Goal: Information Seeking & Learning: Learn about a topic

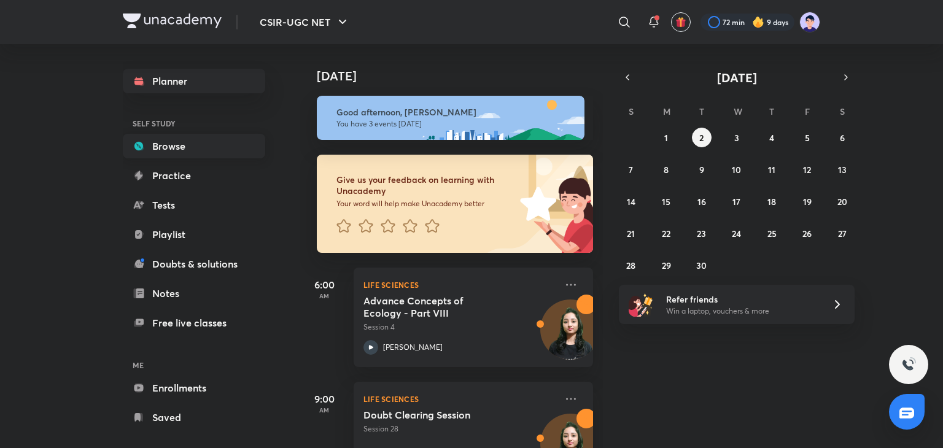
click at [187, 143] on link "Browse" at bounding box center [194, 146] width 142 height 25
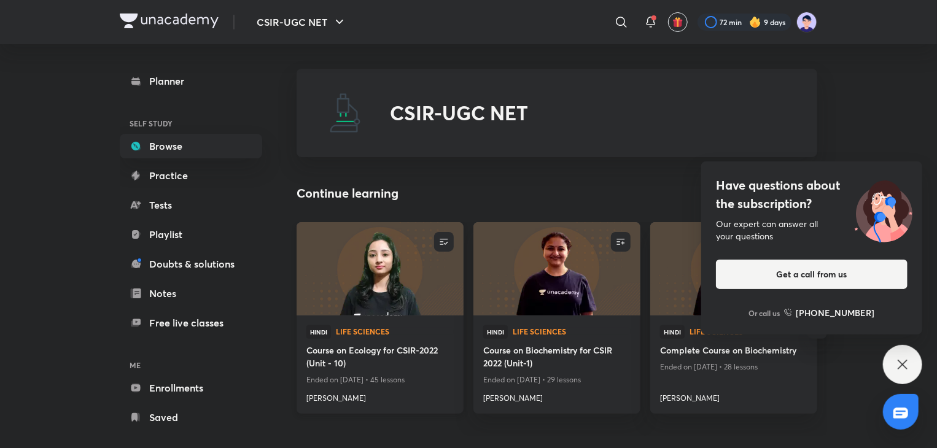
click at [369, 346] on h4 "Course on Ecology for CSIR-2022 (Unit - 10)" at bounding box center [379, 358] width 147 height 28
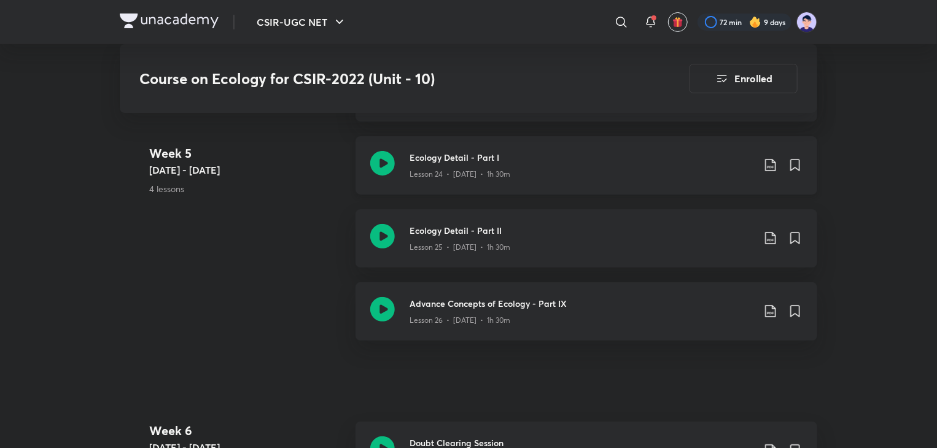
scroll to position [2336, 0]
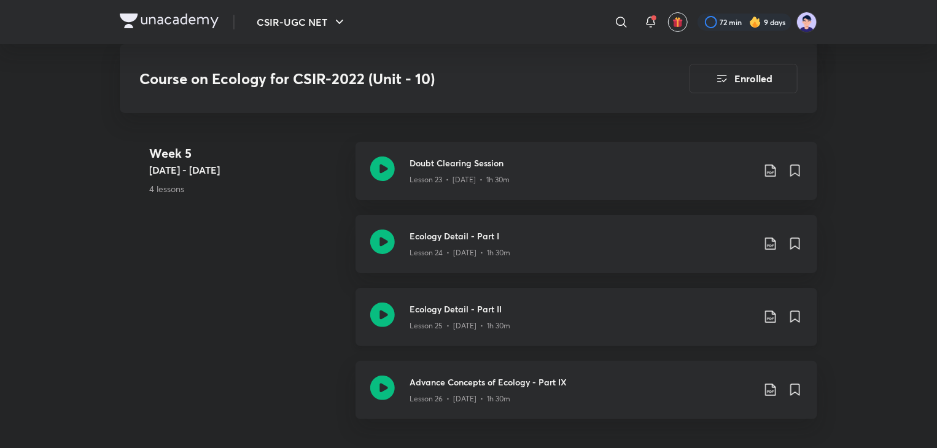
click at [505, 317] on div "Lesson 25 • [DATE] • 1h 30m" at bounding box center [582, 324] width 344 height 16
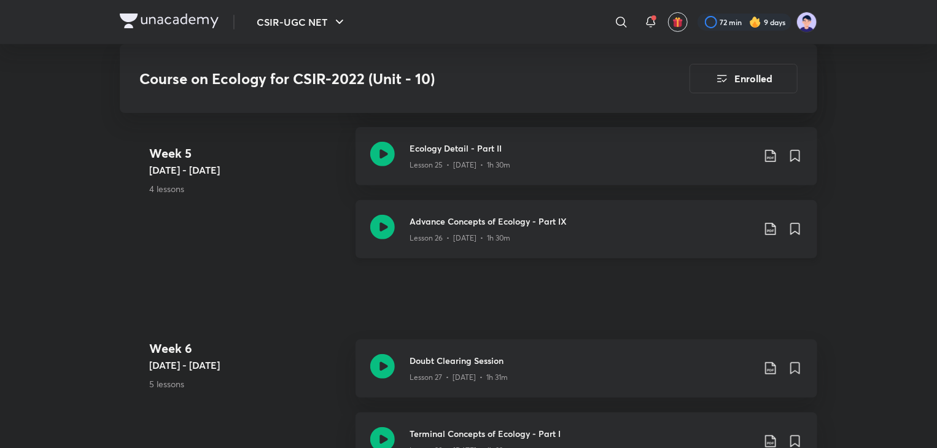
scroll to position [2508, 0]
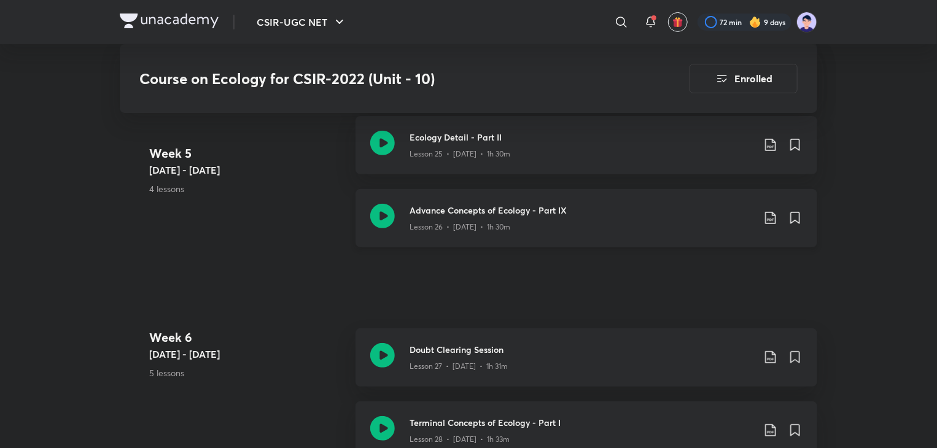
click at [467, 225] on p "Lesson 26 • [DATE] • 1h 30m" at bounding box center [460, 227] width 101 height 11
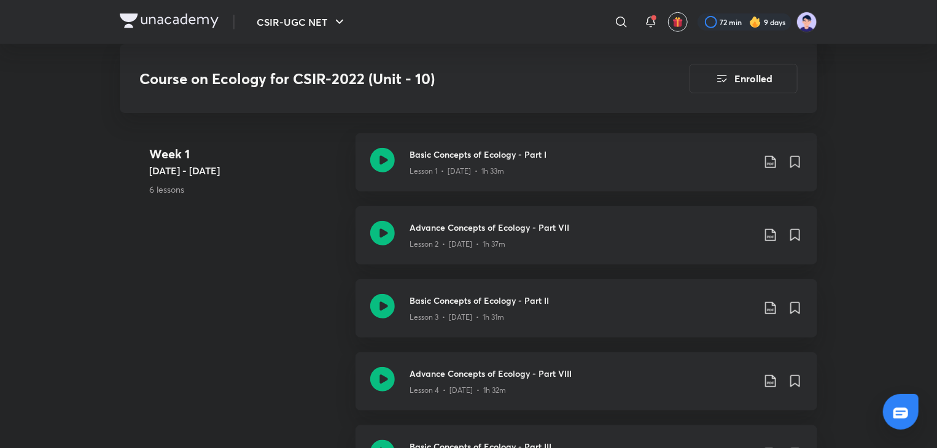
scroll to position [474, 0]
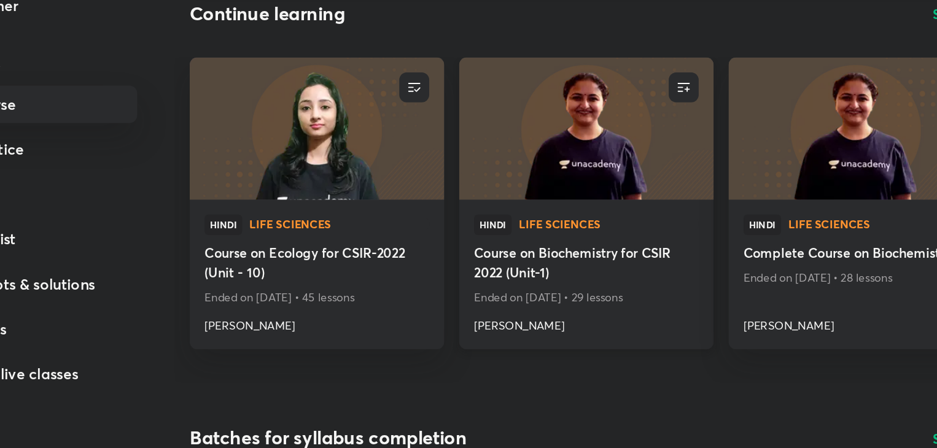
scroll to position [107, 0]
